Goal: Information Seeking & Learning: Stay updated

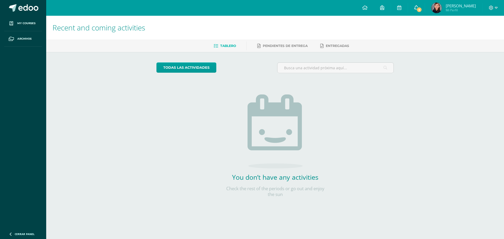
click at [418, 6] on icon at bounding box center [416, 7] width 4 height 5
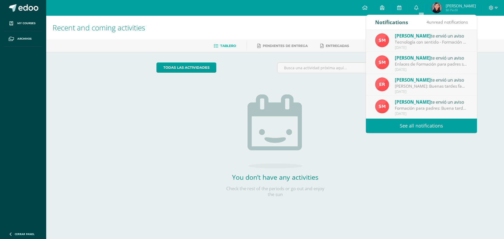
click at [442, 107] on div "Formación para padres: Buena tarde familia [PERSON_NAME] Les recordamos nuestra…" at bounding box center [430, 108] width 73 height 6
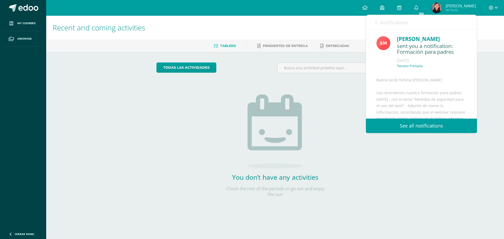
click at [375, 25] on icon at bounding box center [376, 22] width 2 height 4
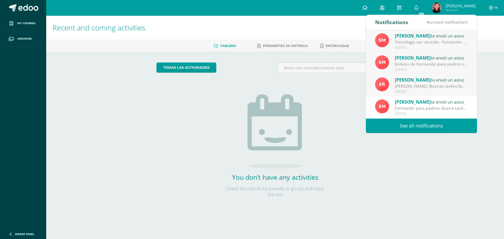
click at [419, 83] on div "[PERSON_NAME]: Buenas tardes familias Maristas: Reciban un cordial saludo desea…" at bounding box center [430, 86] width 73 height 6
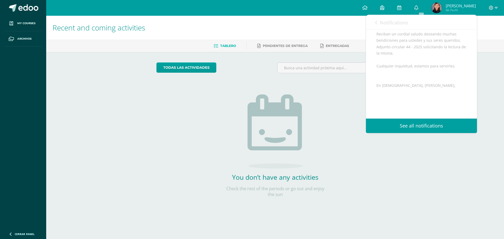
scroll to position [96, 0]
click at [396, 98] on span "Archivo Adjunto" at bounding box center [407, 102] width 36 height 10
click at [378, 23] on link "Notifications" at bounding box center [391, 22] width 33 height 15
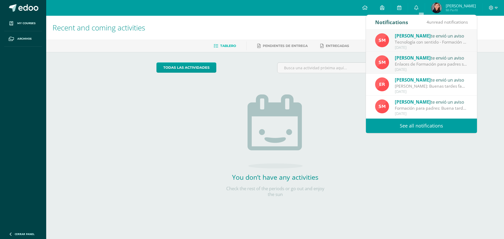
click at [410, 58] on span "[PERSON_NAME]" at bounding box center [412, 58] width 36 height 6
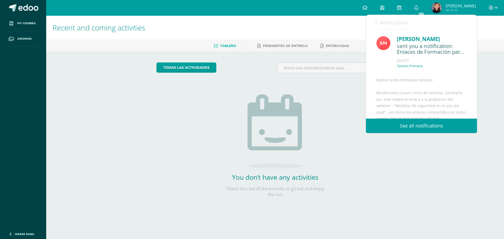
scroll to position [79, 0]
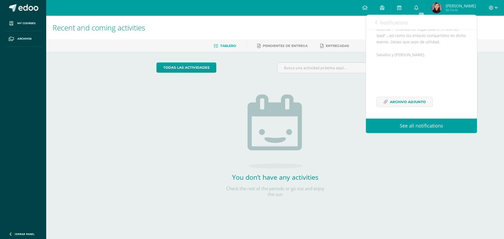
click at [374, 22] on div "Notifications 4 unread notifications Notifications" at bounding box center [421, 22] width 111 height 15
click at [382, 23] on span "Notifications" at bounding box center [393, 22] width 28 height 6
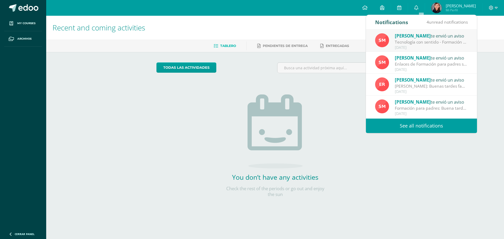
click at [406, 41] on div "Tecnología con sentido - Formación para padres: Buena tarde estimadas familias.…" at bounding box center [430, 42] width 73 height 6
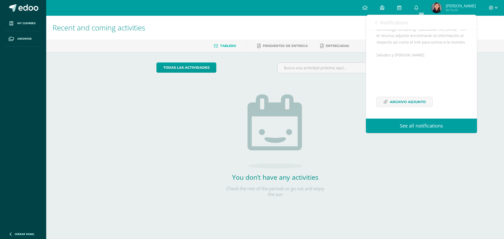
scroll to position [115, 0]
click at [397, 103] on span "Archivo Adjunto" at bounding box center [407, 102] width 36 height 10
click at [402, 103] on span "Archivo Adjunto" at bounding box center [407, 102] width 36 height 10
click at [408, 168] on div "Recent and coming activities Tablero Pendientes de entrega Entregadas todas las…" at bounding box center [274, 115] width 457 height 198
